Goal: Use online tool/utility: Utilize a website feature to perform a specific function

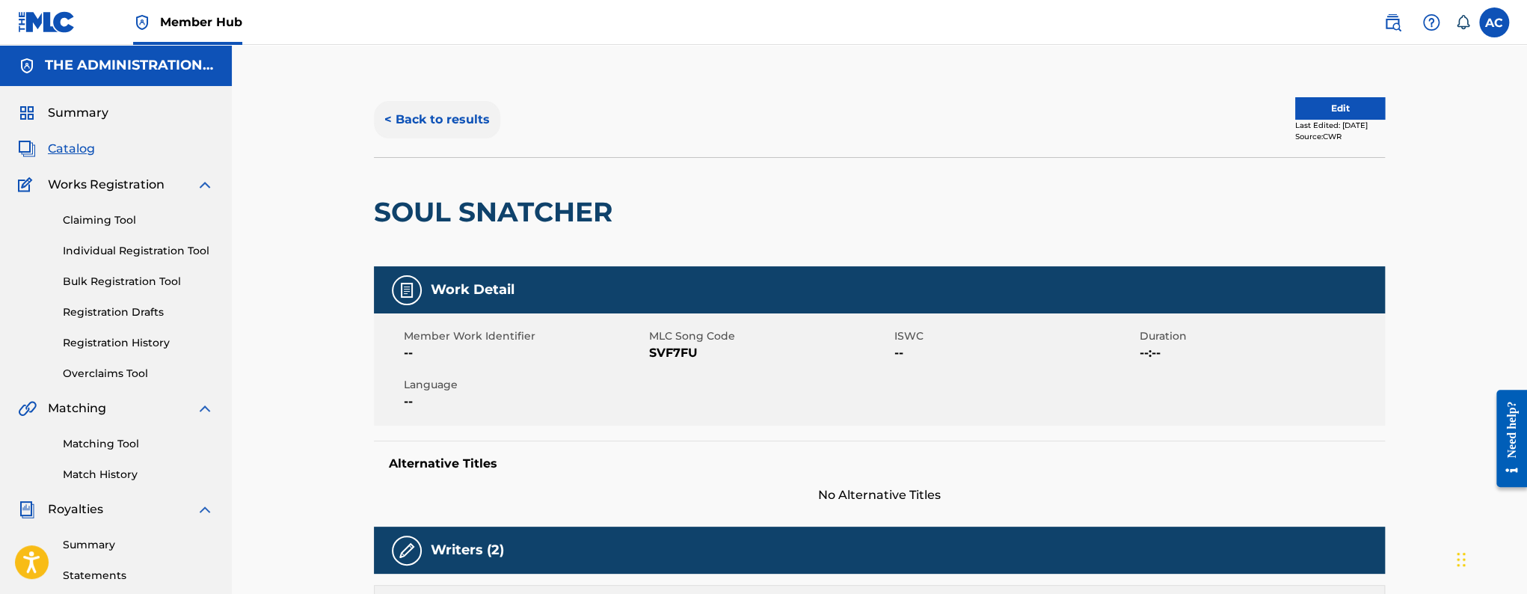
click at [479, 125] on button "< Back to results" at bounding box center [437, 119] width 126 height 37
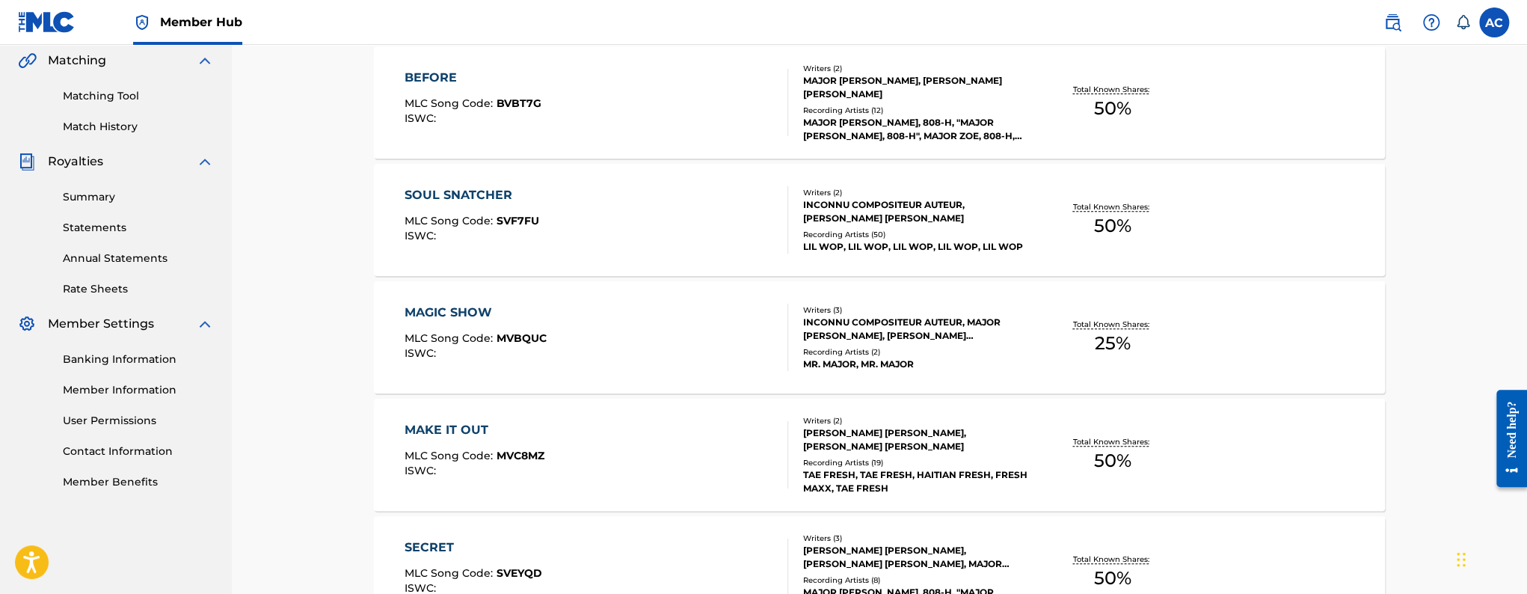
scroll to position [350, 0]
click at [583, 335] on div "MAGIC SHOW MLC Song Code : MVBQUC ISWC :" at bounding box center [597, 334] width 384 height 67
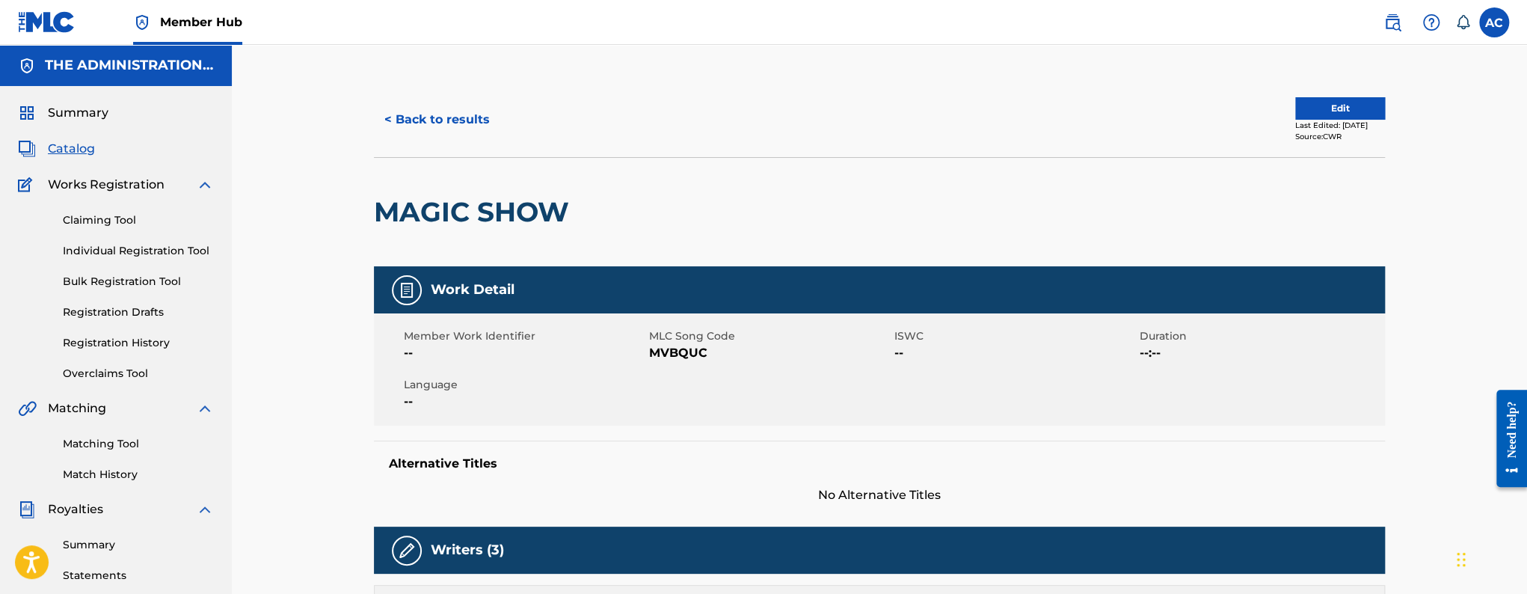
click at [469, 211] on h2 "MAGIC SHOW" at bounding box center [475, 212] width 203 height 34
copy div "MAGIC SHOW"
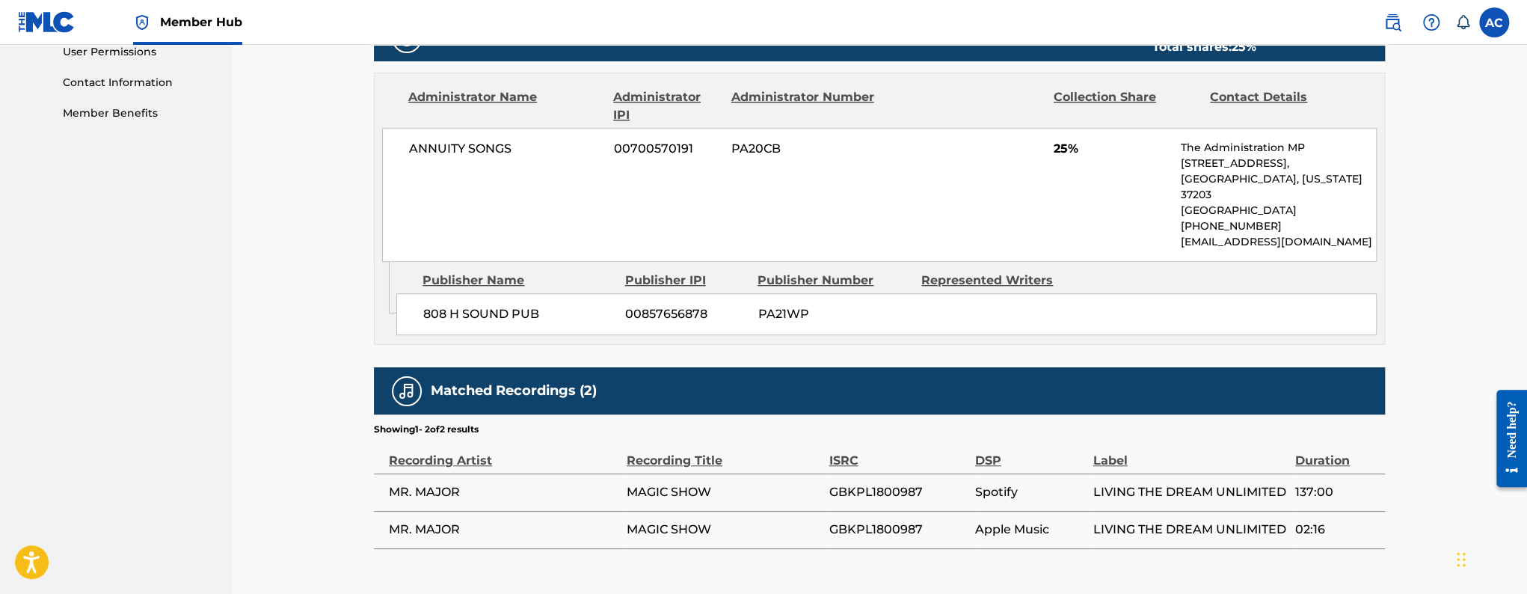
scroll to position [717, 0]
click at [877, 482] on span "GBKPL1800987" at bounding box center [898, 491] width 138 height 18
copy span "GBKPL1800987"
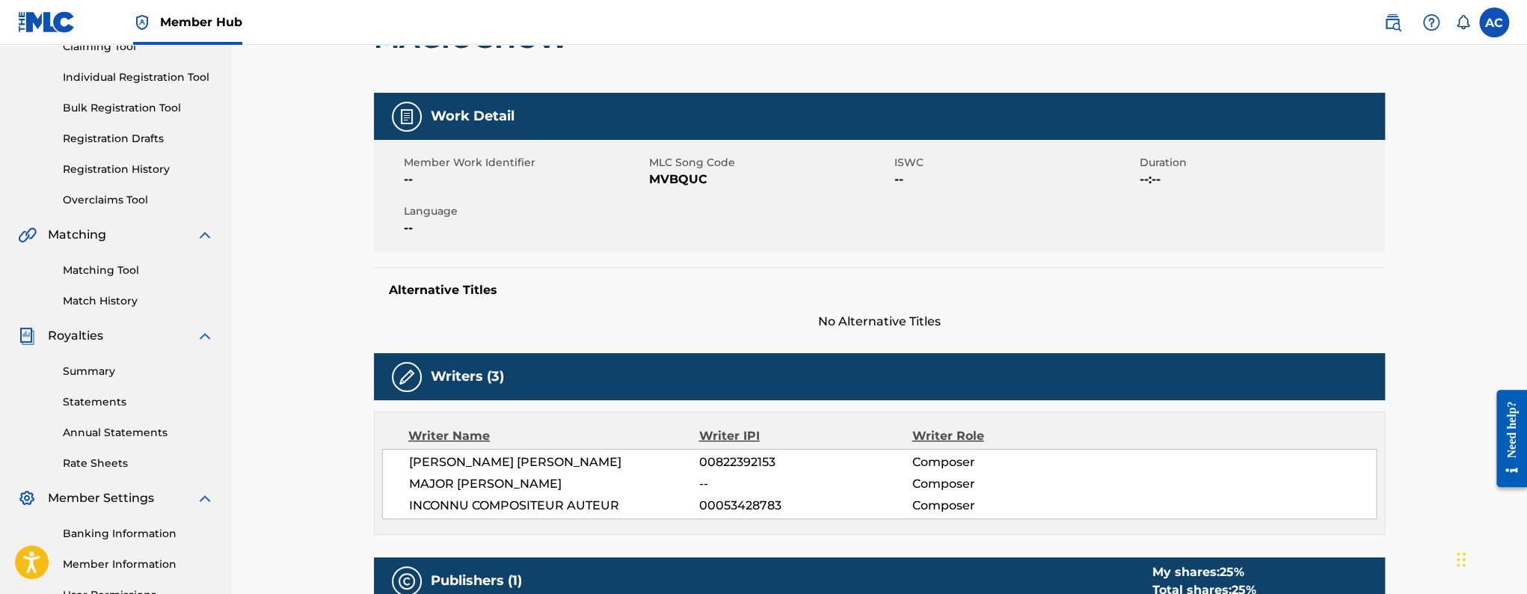
scroll to position [0, 0]
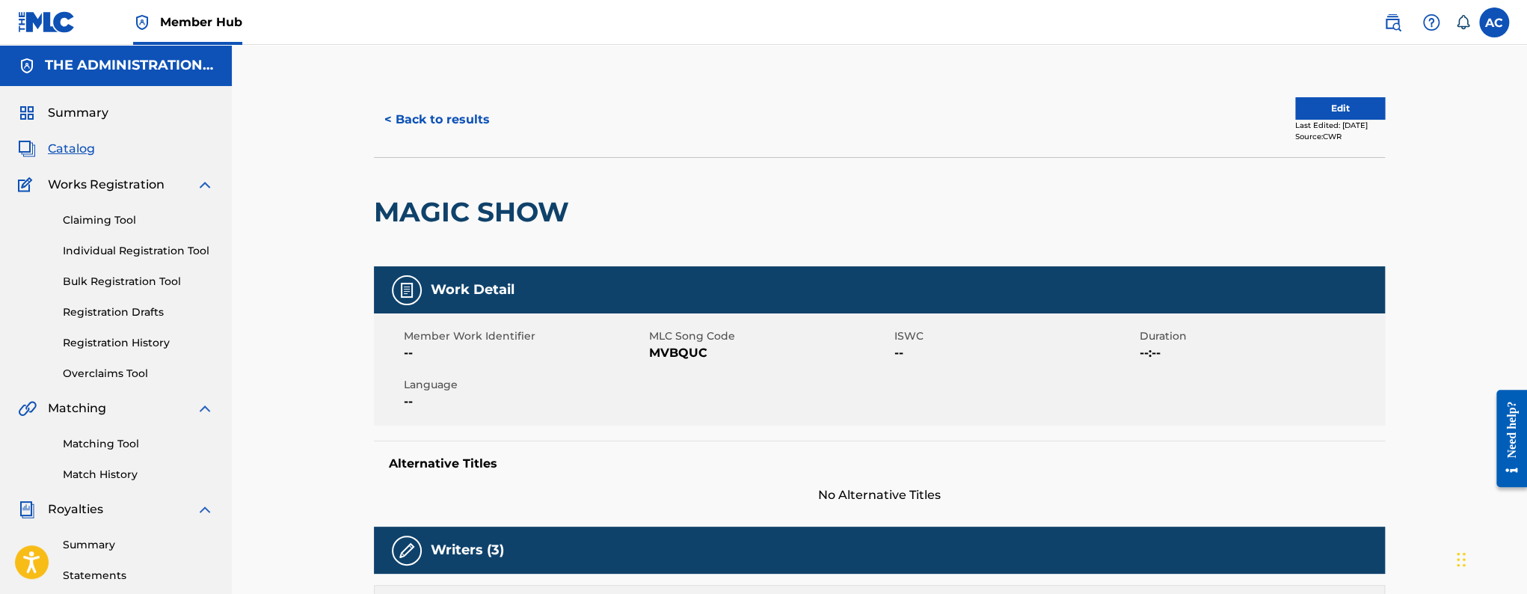
click at [440, 199] on h2 "MAGIC SHOW" at bounding box center [475, 212] width 203 height 34
copy div "MAGIC SHOW"
click at [659, 357] on span "MVBQUC" at bounding box center [770, 353] width 242 height 18
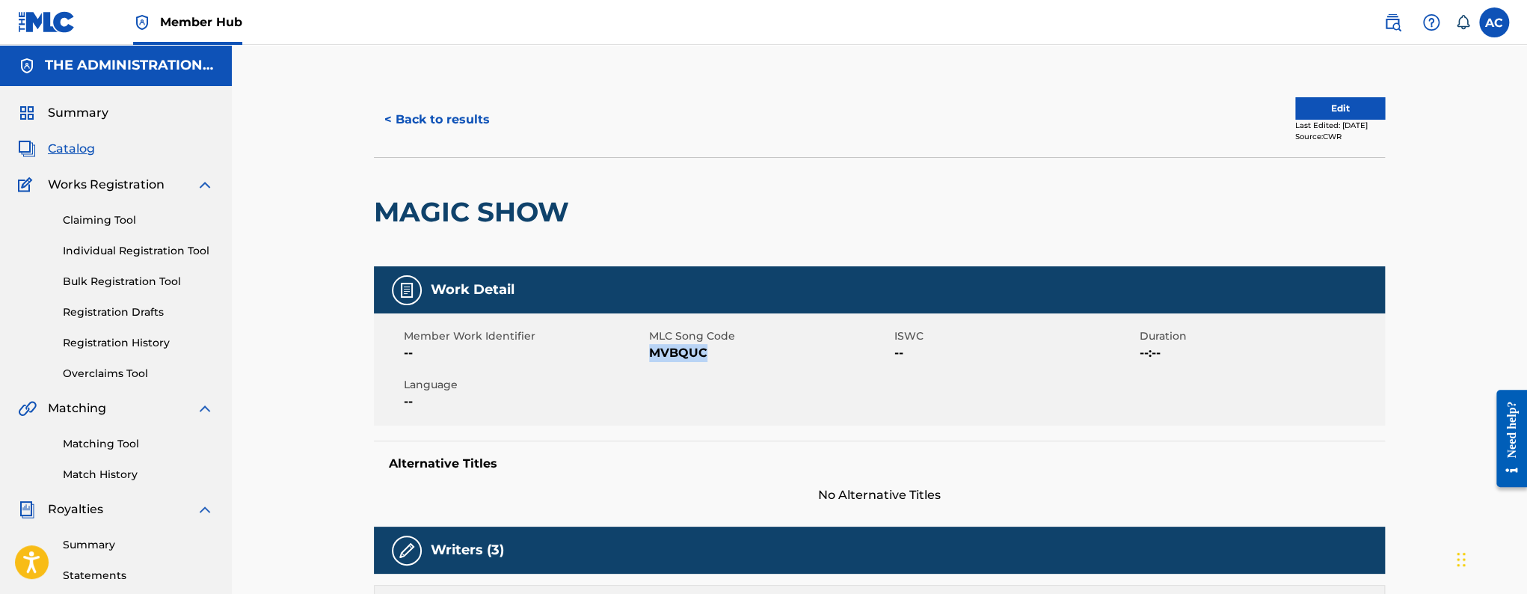
click at [659, 357] on span "MVBQUC" at bounding box center [770, 353] width 242 height 18
copy span "MVBQUC"
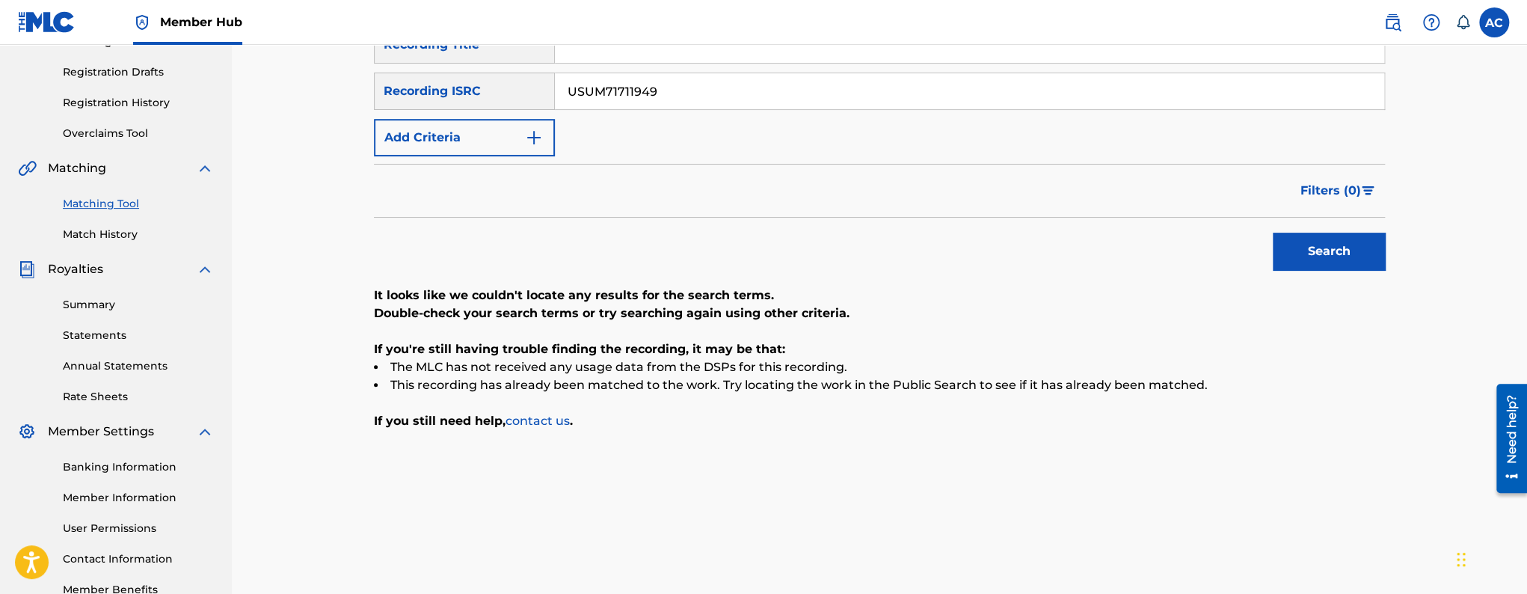
click at [572, 87] on input "USUM71711949" at bounding box center [969, 91] width 829 height 36
paste input "GBKPL1800987"
type input "GBKPL1800987"
click at [1273, 233] on button "Search" at bounding box center [1329, 251] width 112 height 37
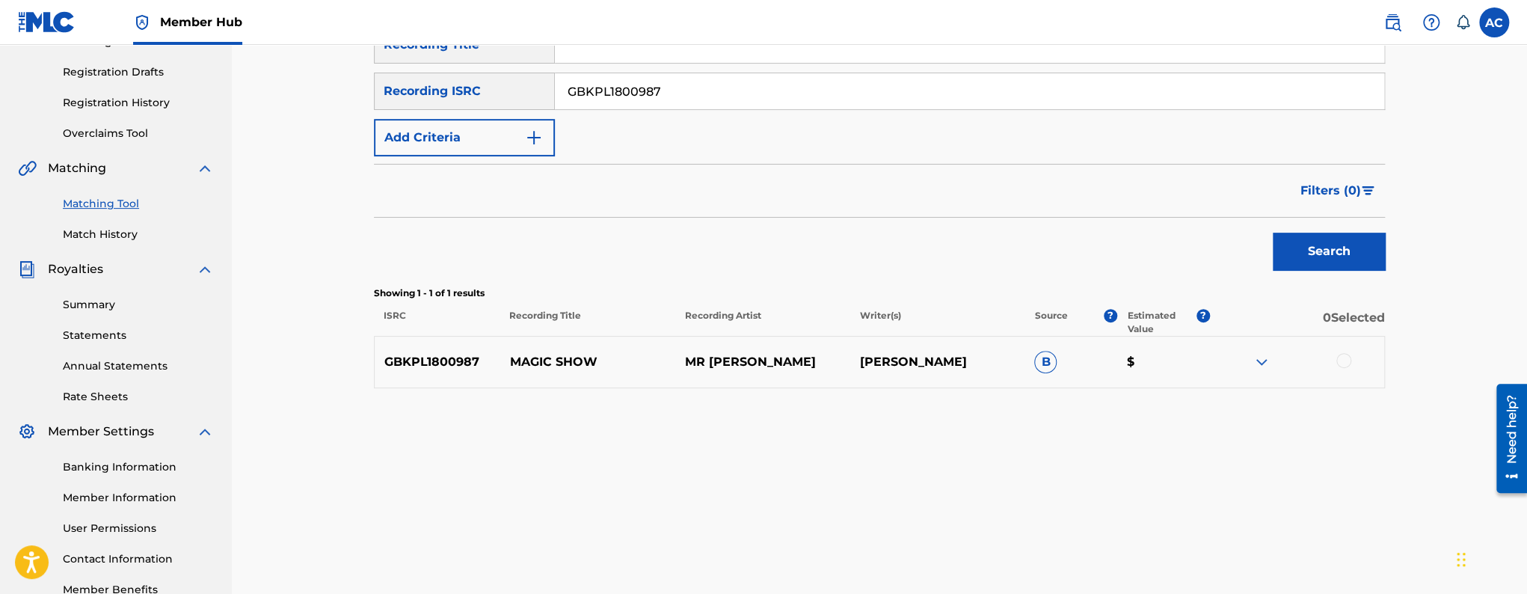
click at [1348, 361] on div at bounding box center [1343, 360] width 15 height 15
click at [1093, 453] on button "Match 1 Group" at bounding box center [1050, 471] width 165 height 37
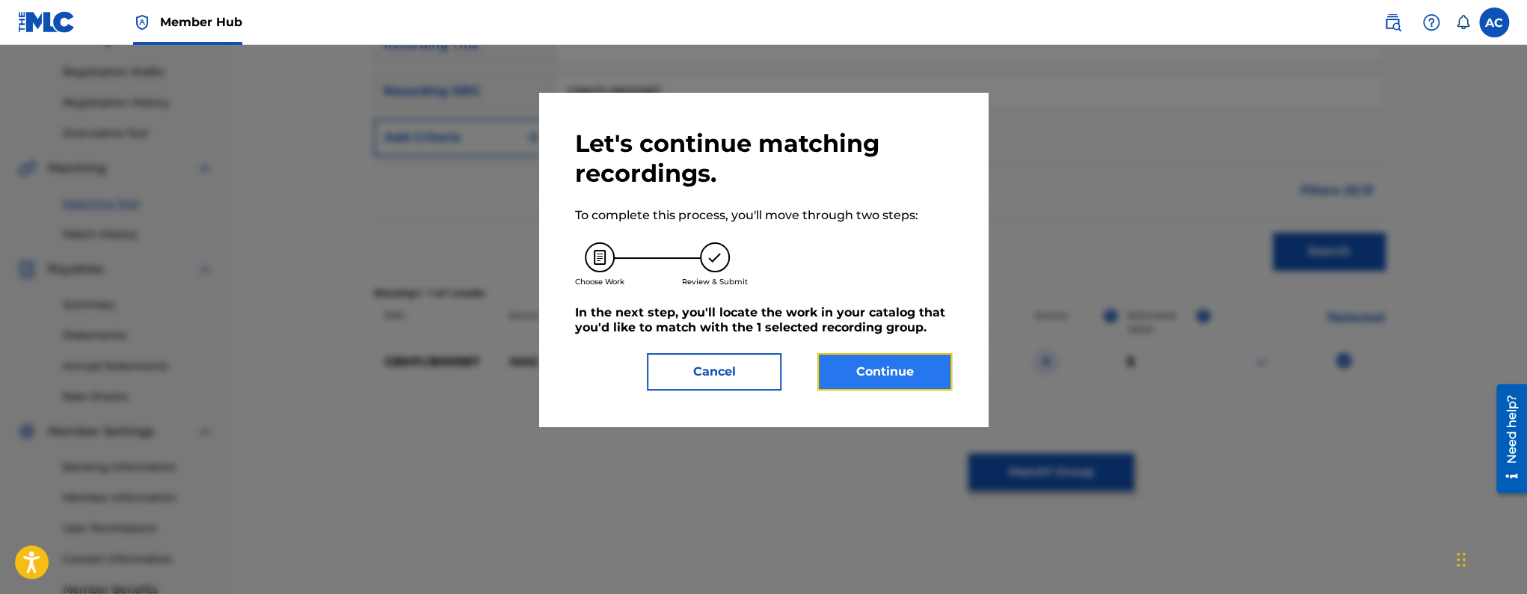
click at [859, 381] on button "Continue" at bounding box center [884, 371] width 135 height 37
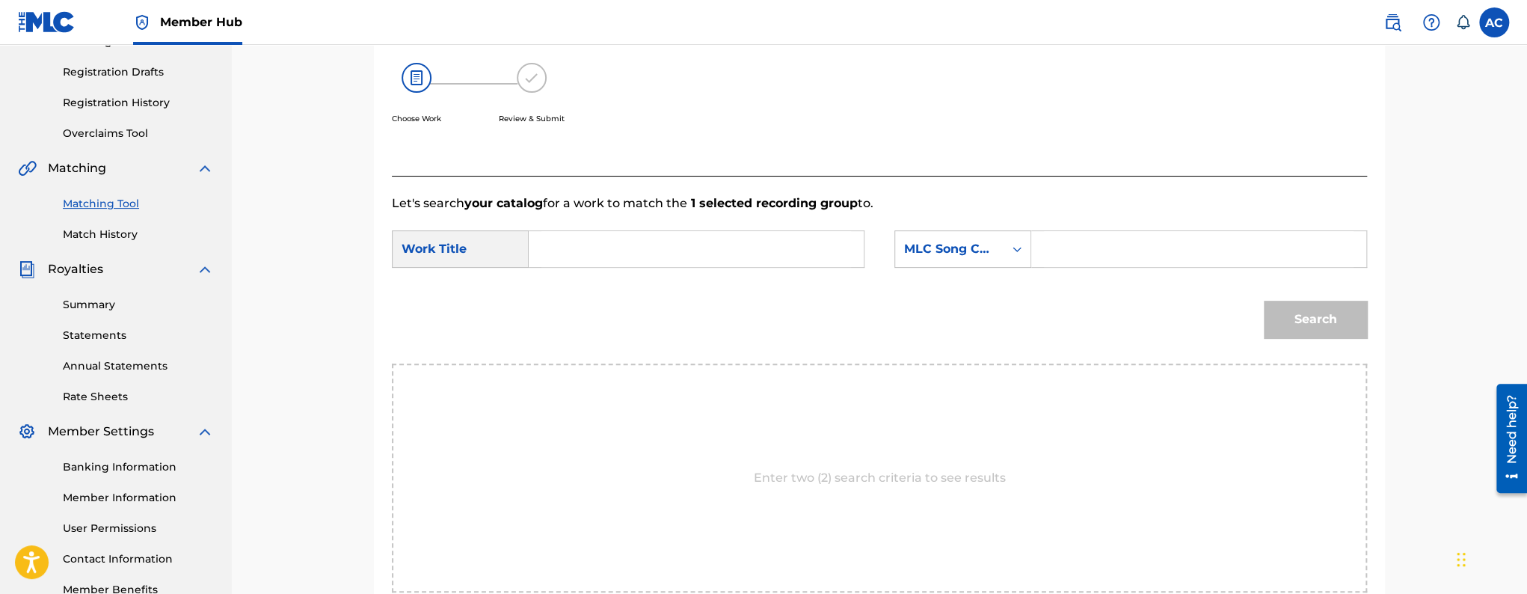
click at [644, 248] on input "Search Form" at bounding box center [696, 249] width 310 height 36
paste input "MAGIC SHOW"
type input "MAGIC SHOW"
click at [1081, 254] on input "Search Form" at bounding box center [1199, 249] width 310 height 36
paste input "MVBQUC"
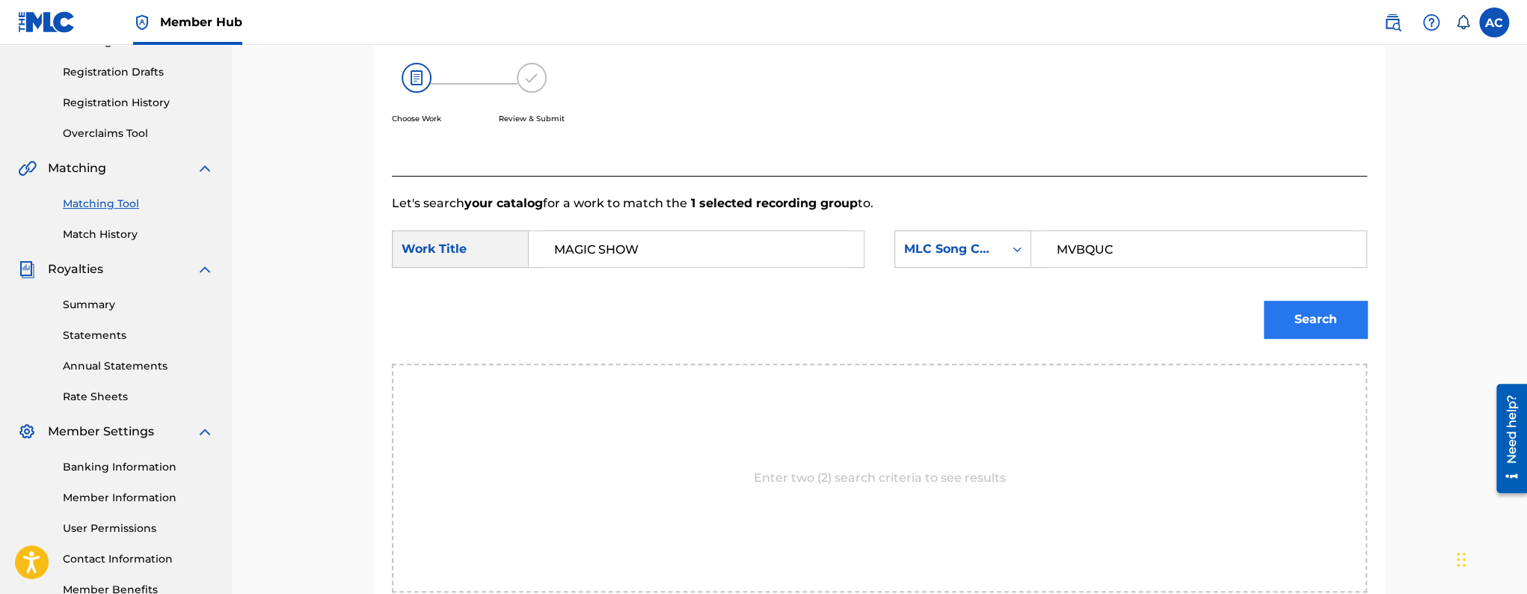
type input "MVBQUC"
click at [1280, 319] on button "Search" at bounding box center [1315, 319] width 103 height 37
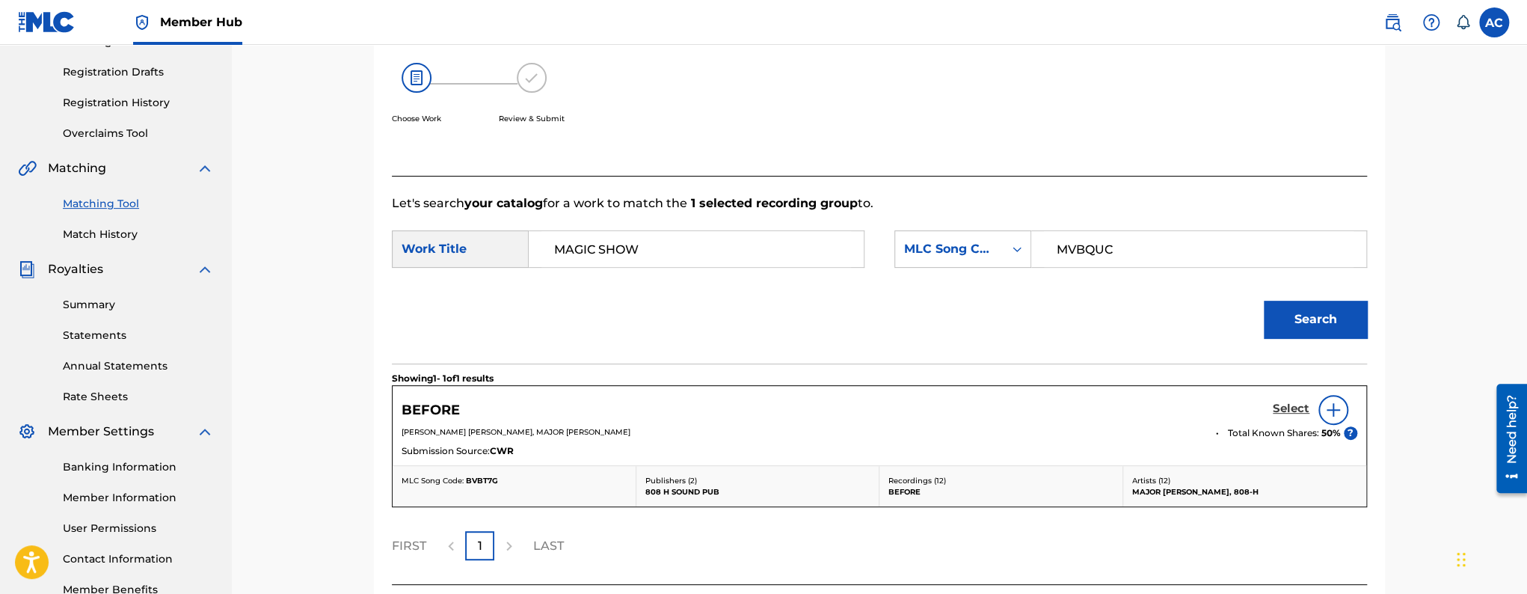
click at [1286, 402] on h5 "Select" at bounding box center [1291, 409] width 37 height 14
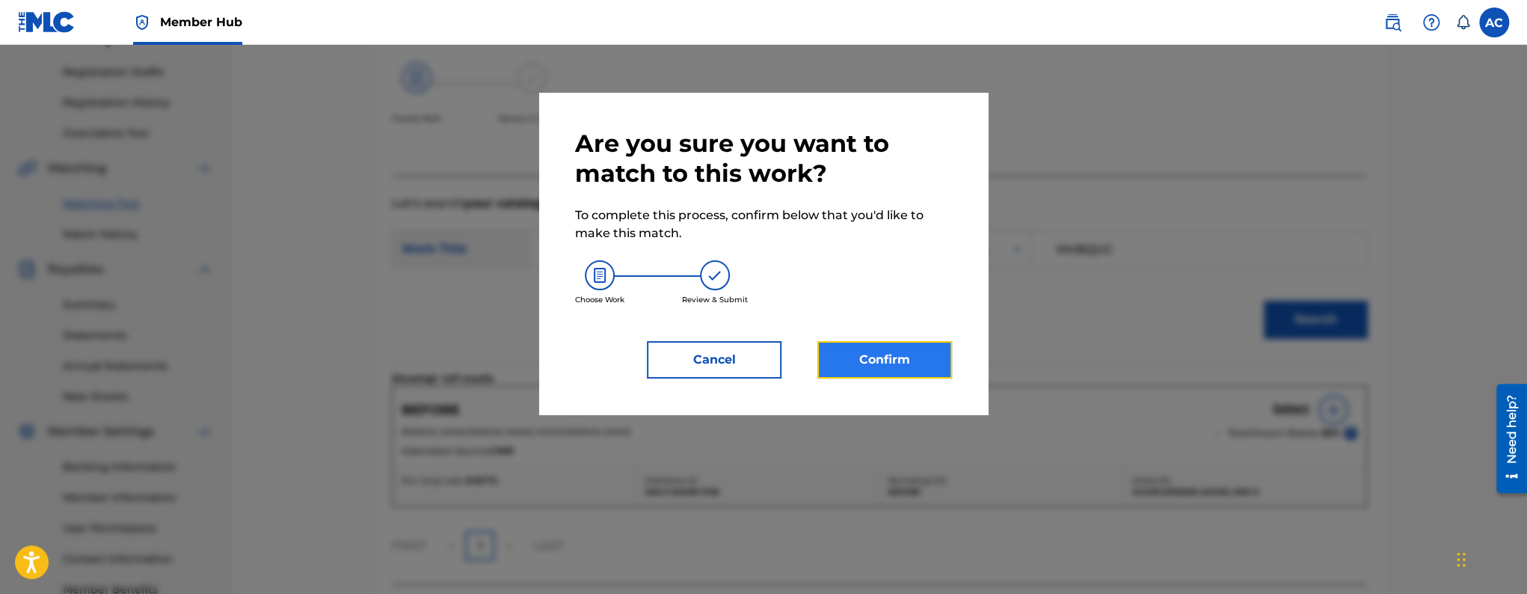
click at [882, 342] on button "Confirm" at bounding box center [884, 359] width 135 height 37
